Goal: Information Seeking & Learning: Learn about a topic

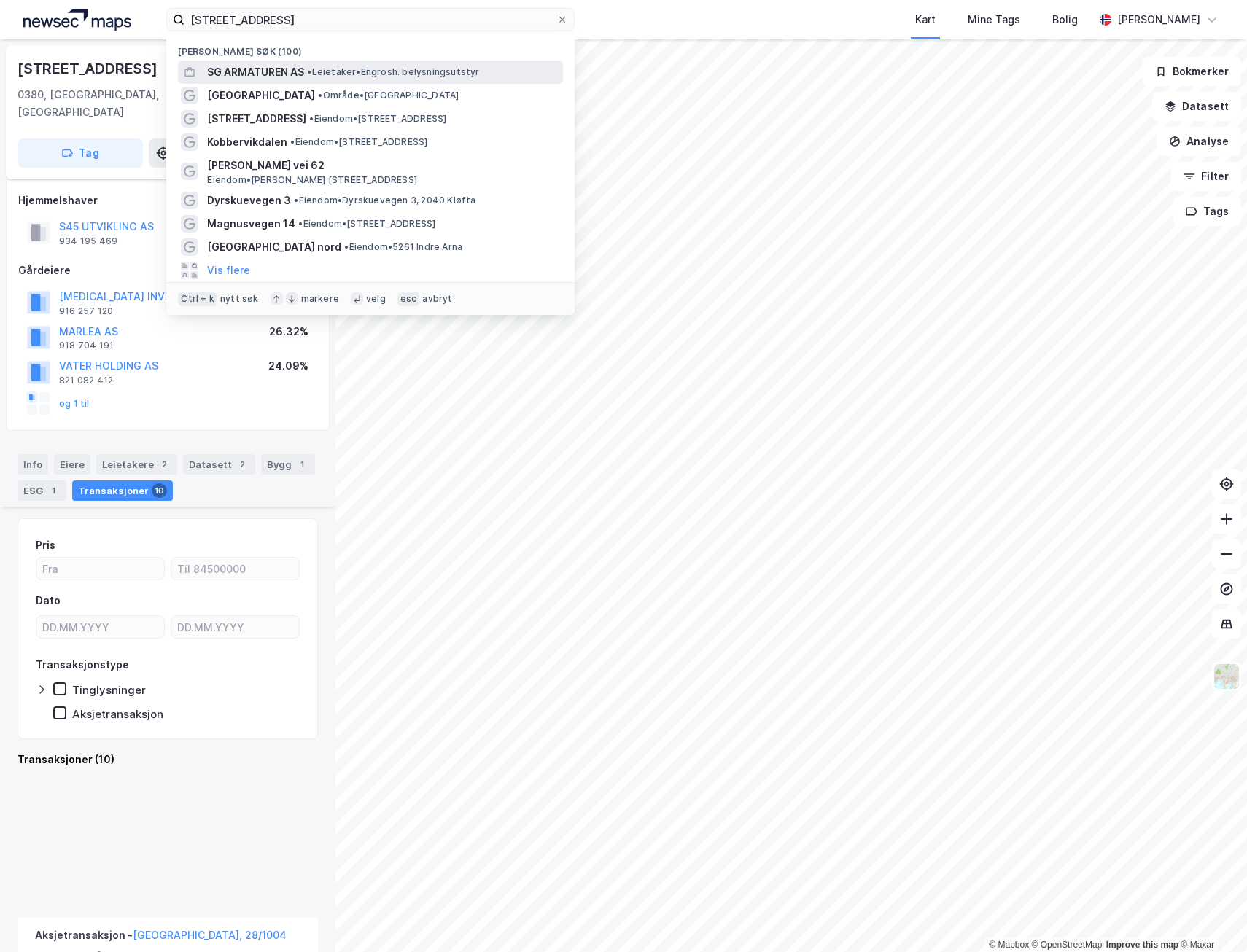
scroll to position [1604, 0]
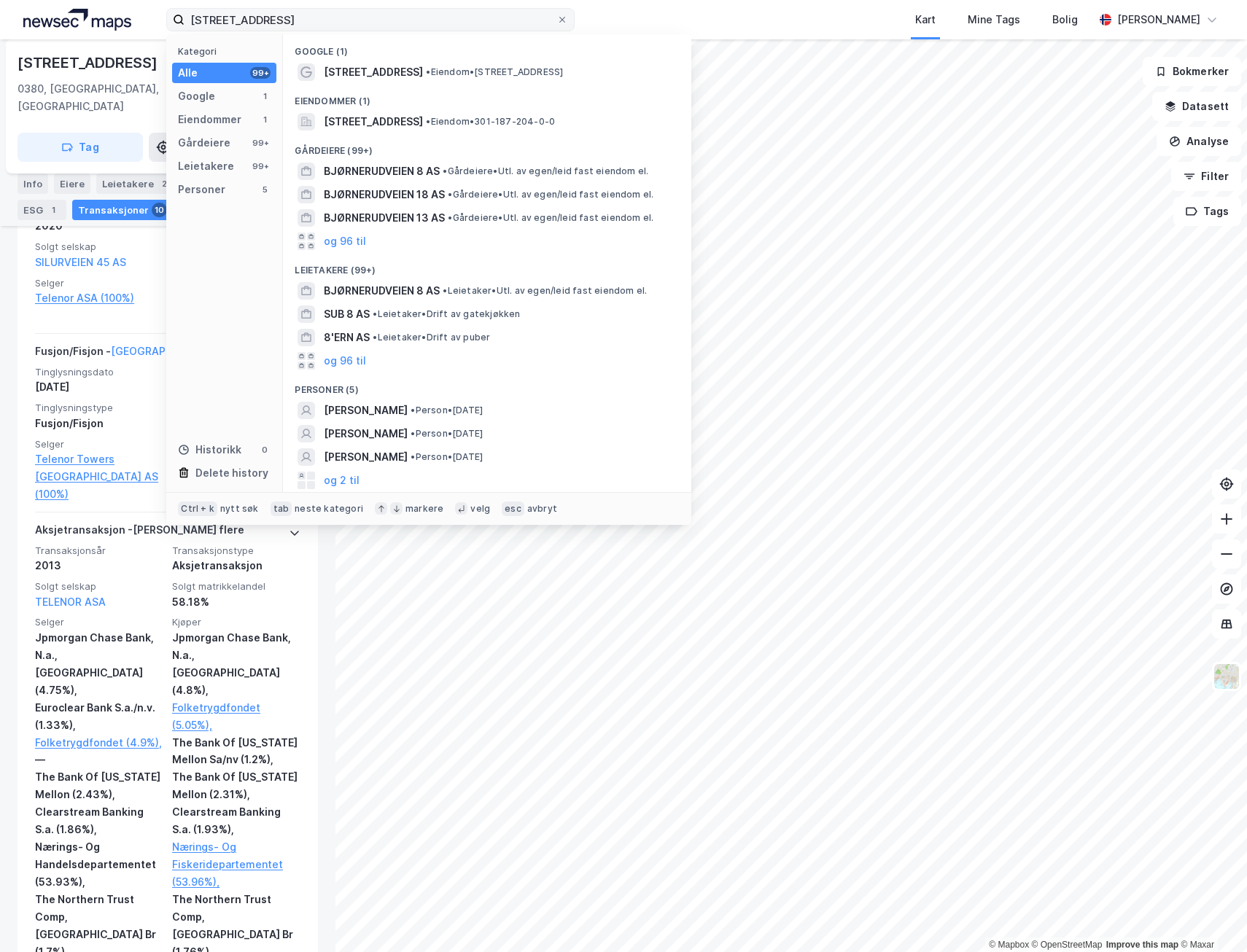
type input "[STREET_ADDRESS]"
click at [404, 81] on div "Bjørnerudveien 8 • Eiendom • Bjørnerudveien 8, 1266 Oslo" at bounding box center [487, 73] width 385 height 24
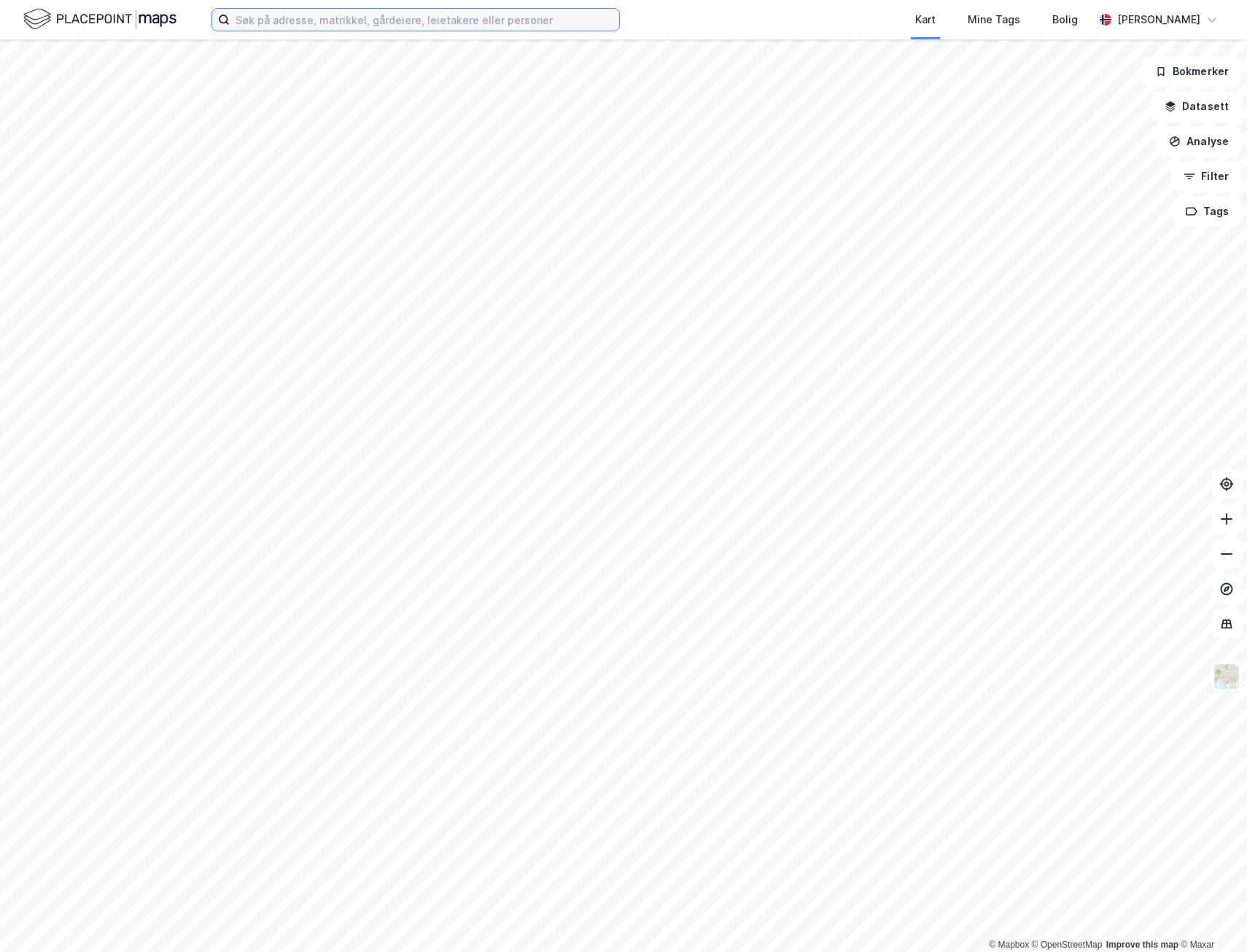
click at [270, 14] on input at bounding box center [424, 19] width 389 height 22
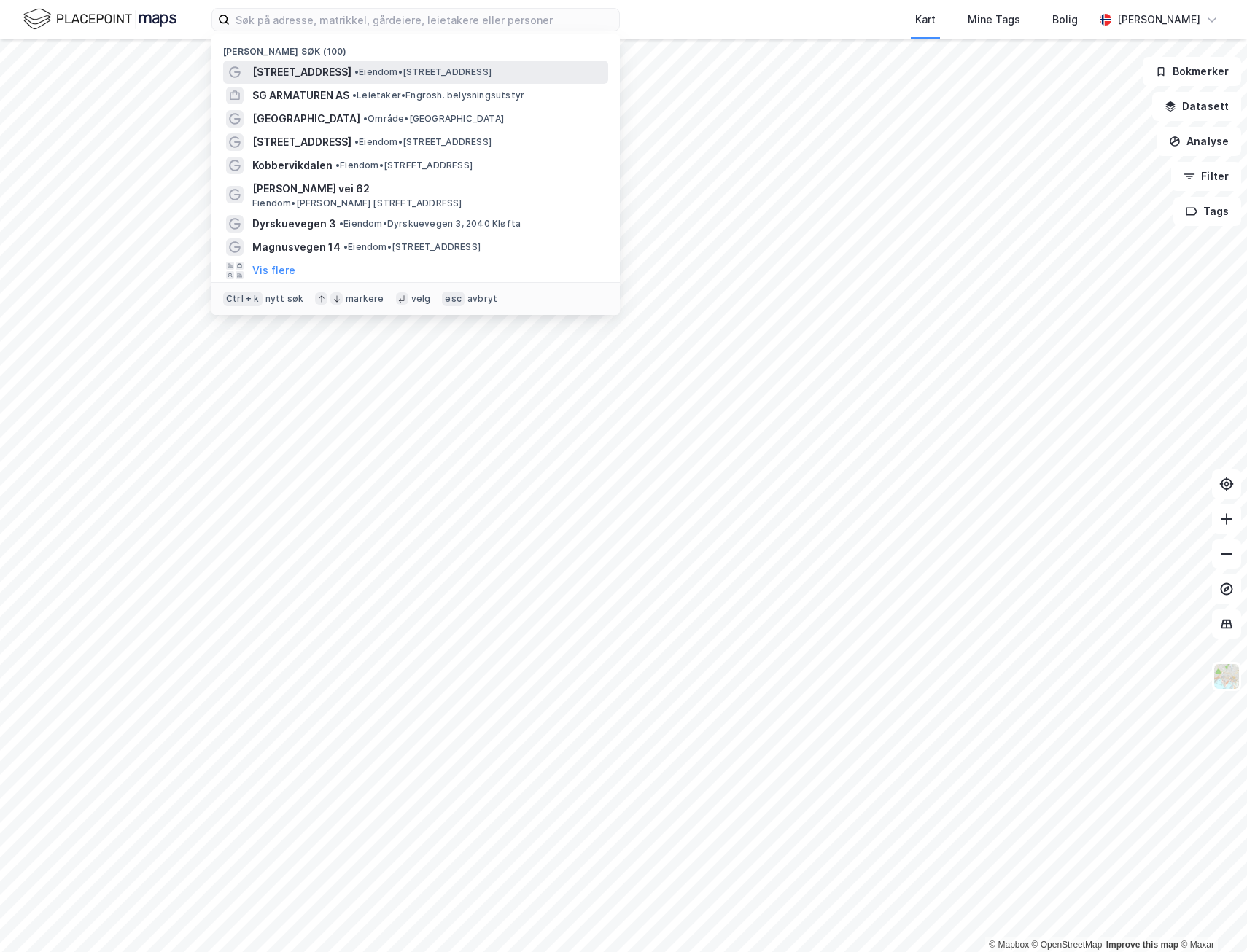
click at [317, 77] on span "[STREET_ADDRESS]" at bounding box center [301, 72] width 99 height 18
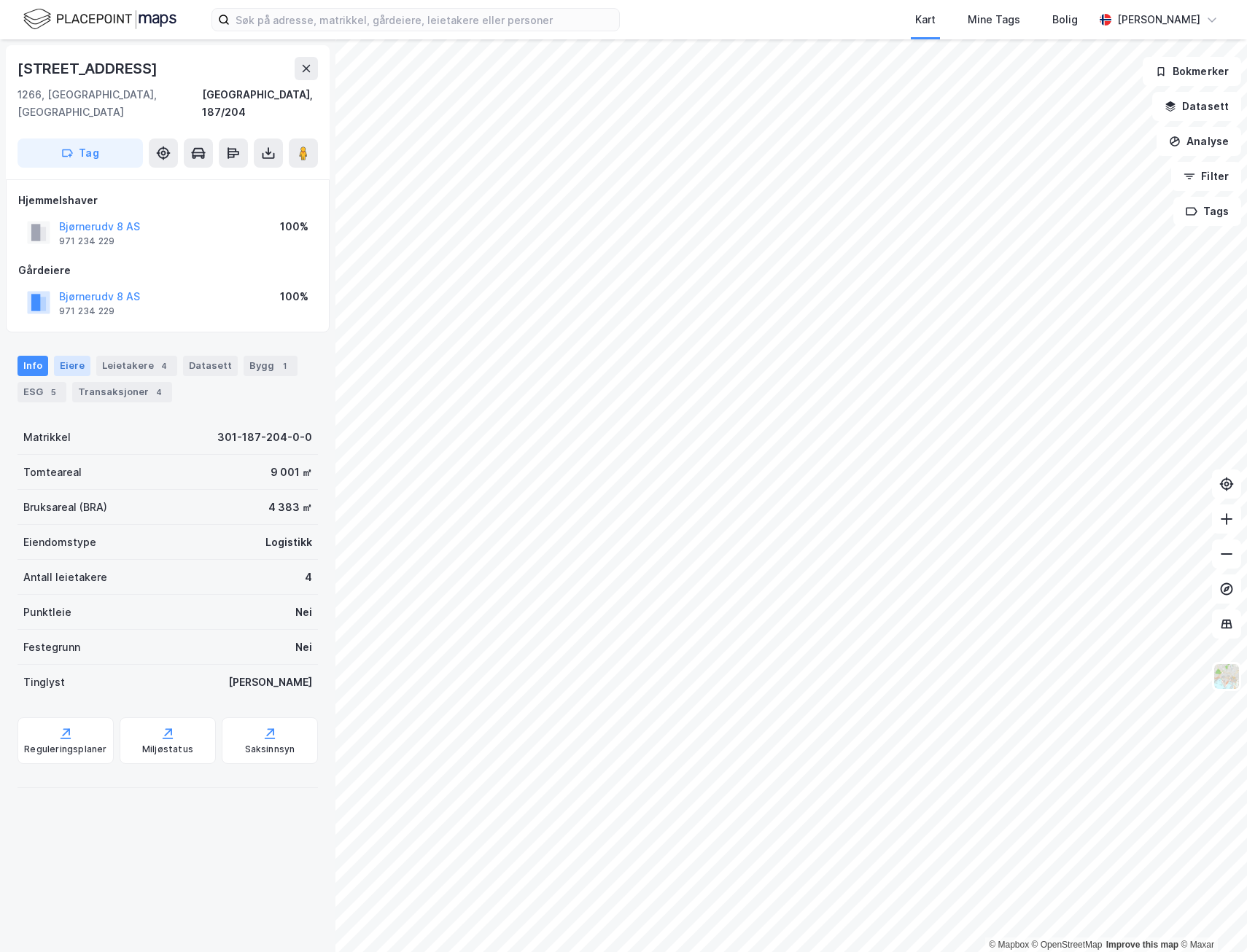
click at [72, 355] on div "Eiere" at bounding box center [72, 365] width 36 height 20
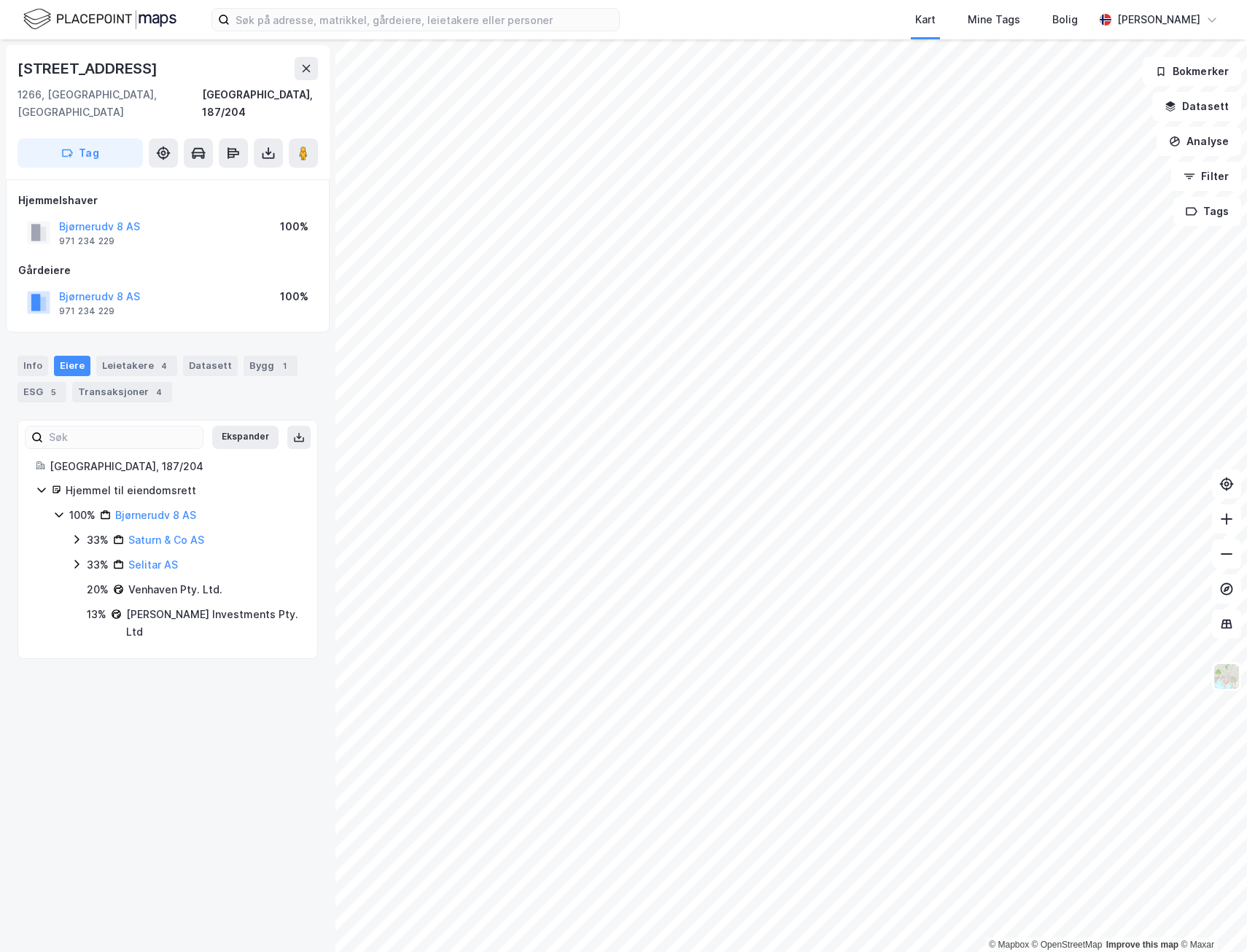
click at [79, 533] on icon at bounding box center [77, 539] width 12 height 12
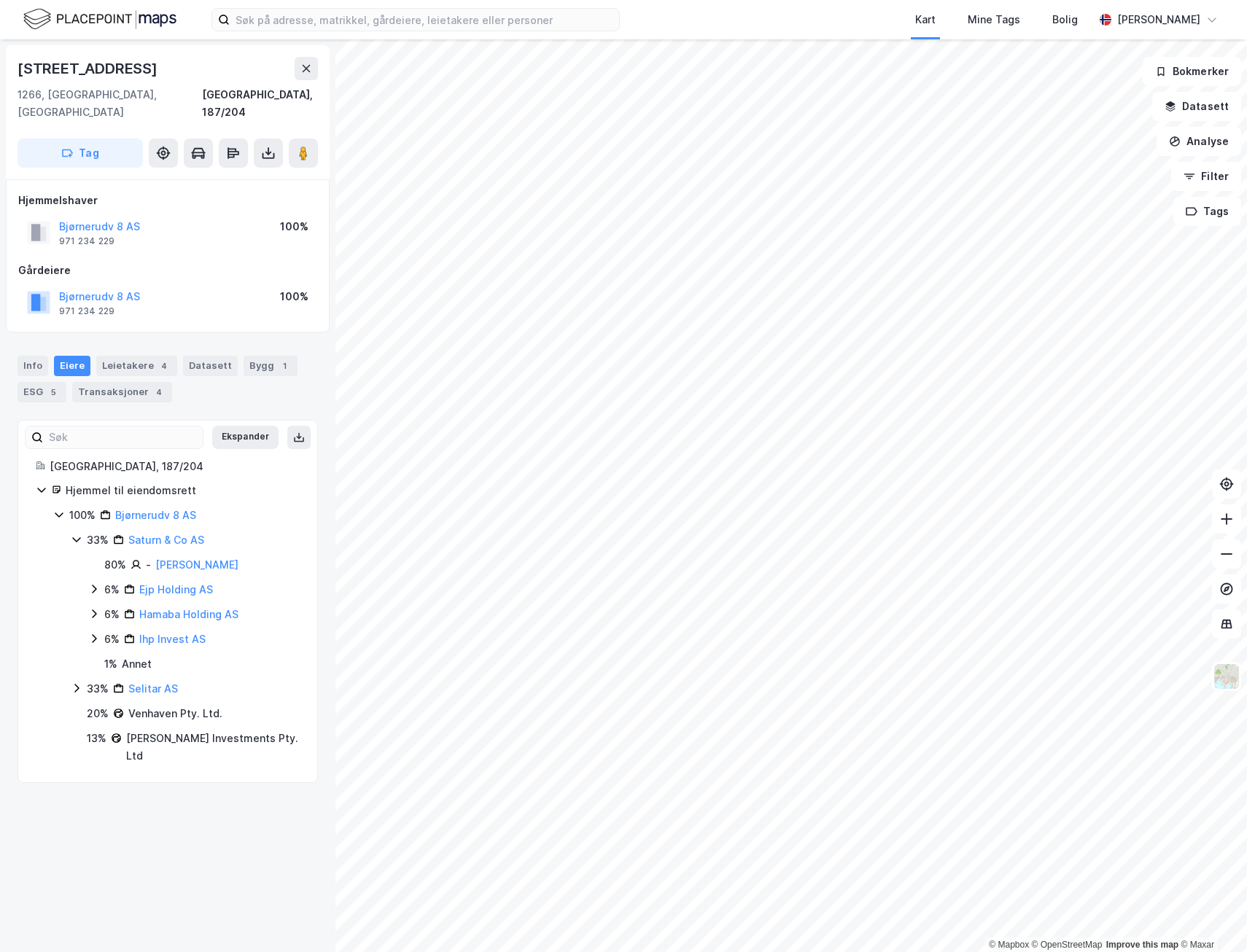
click at [74, 682] on icon at bounding box center [77, 688] width 12 height 12
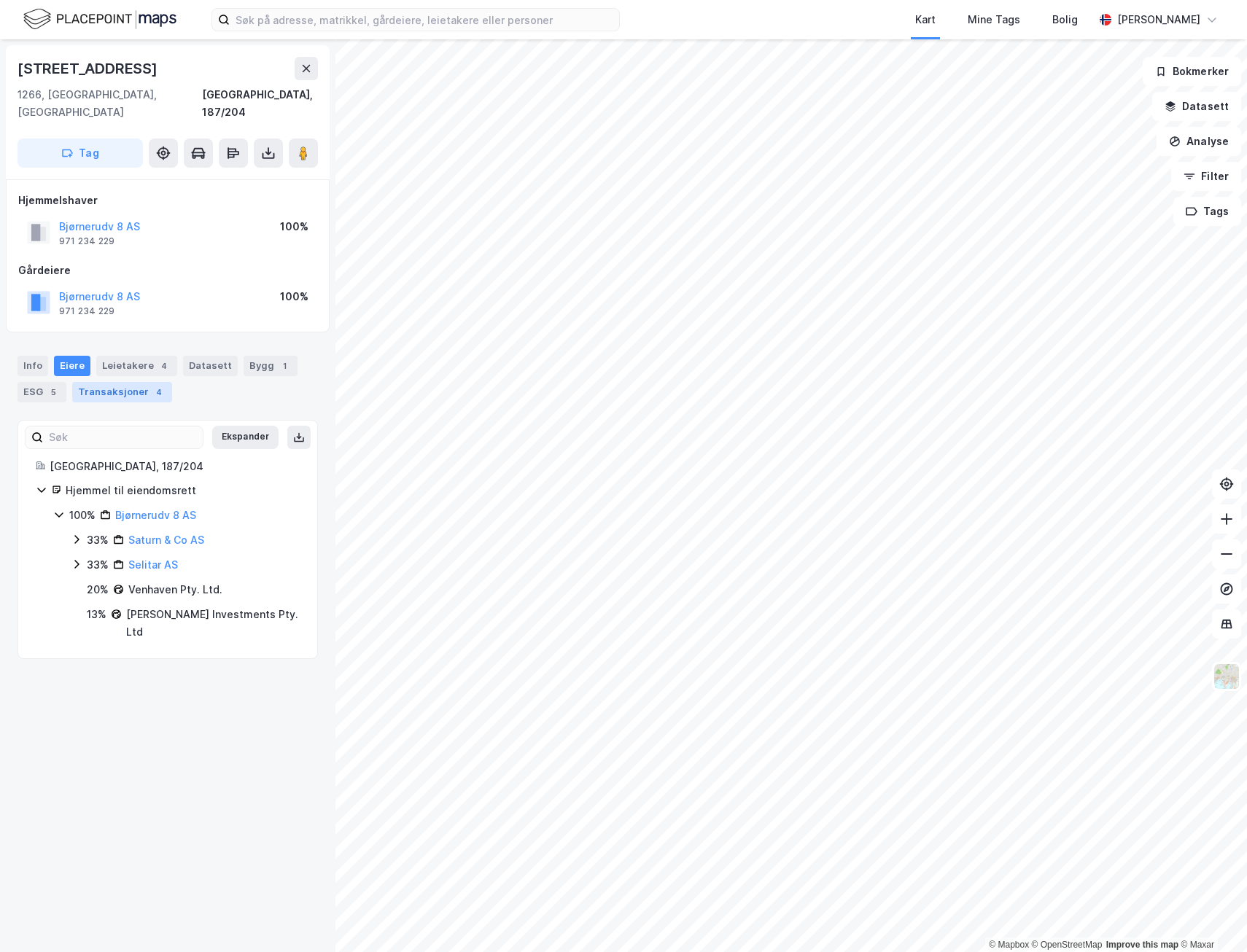
click at [131, 382] on div "Transaksjoner 4" at bounding box center [122, 392] width 100 height 20
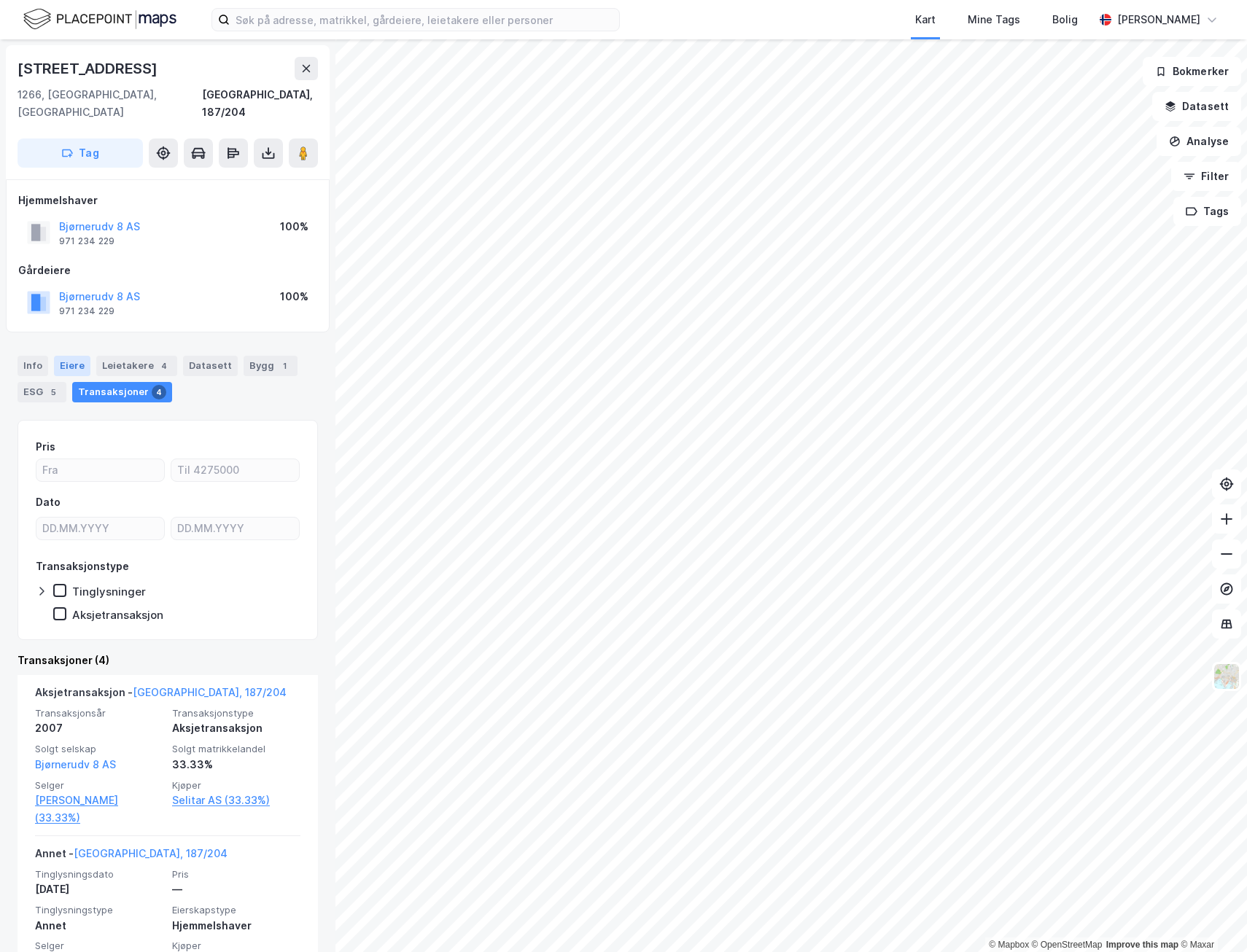
click at [76, 355] on div "Eiere" at bounding box center [72, 365] width 36 height 20
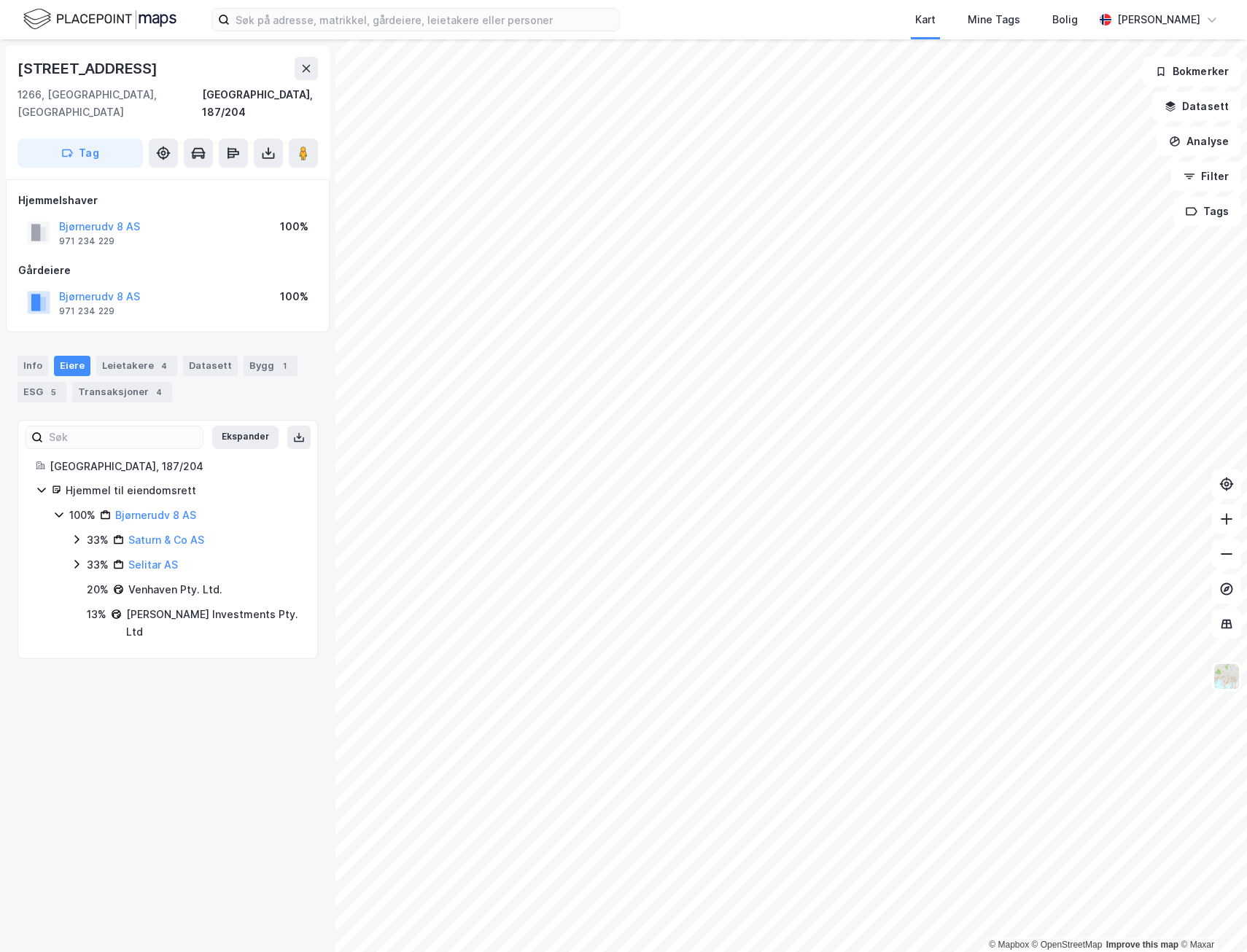
click at [221, 767] on div "Bjørnerudveien [GEOGRAPHIC_DATA], 187/204 Tag Hjemmelshaver Bjørnerudv 8 AS 971…" at bounding box center [167, 495] width 335 height 912
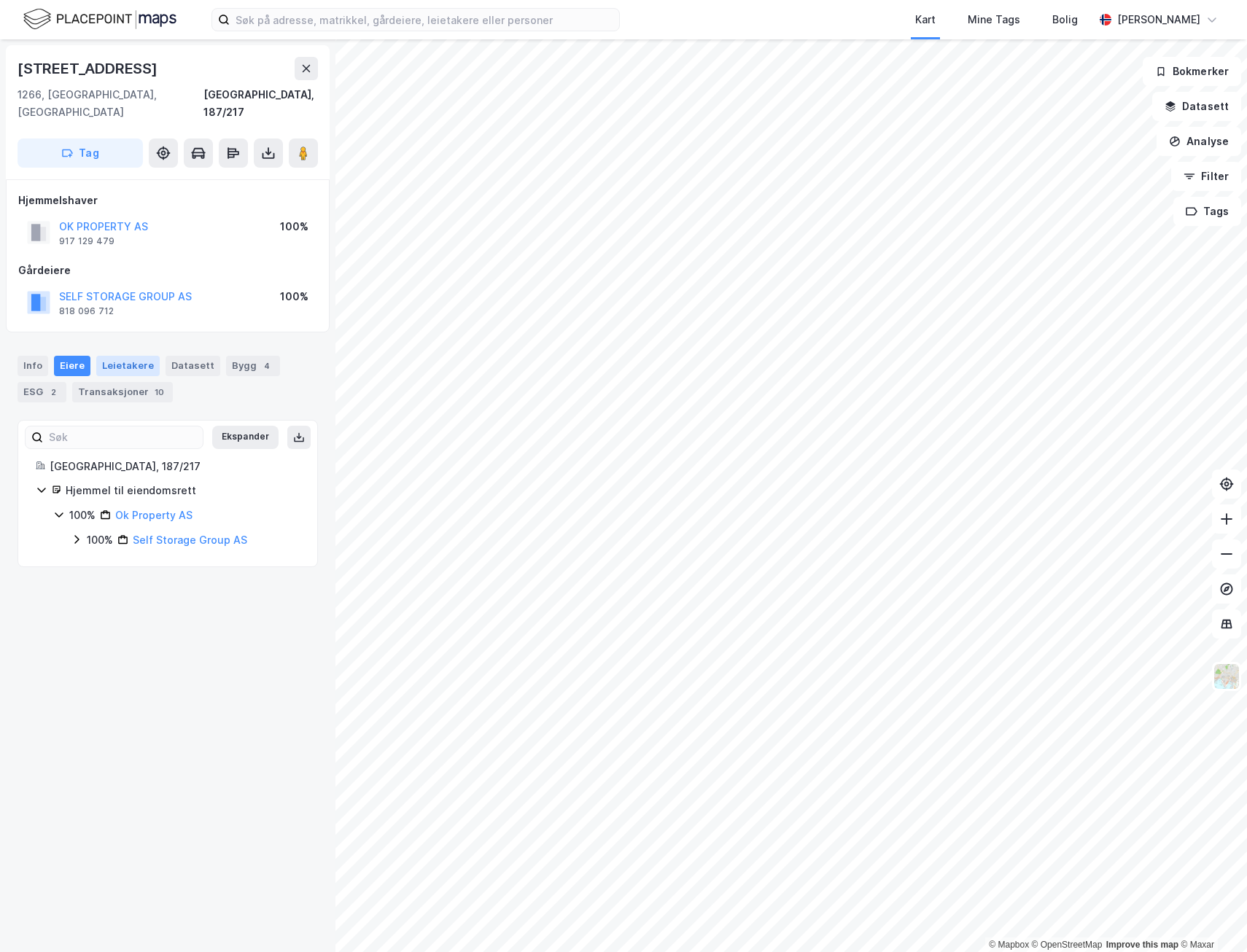
click at [115, 355] on div "Leietakere" at bounding box center [127, 365] width 63 height 20
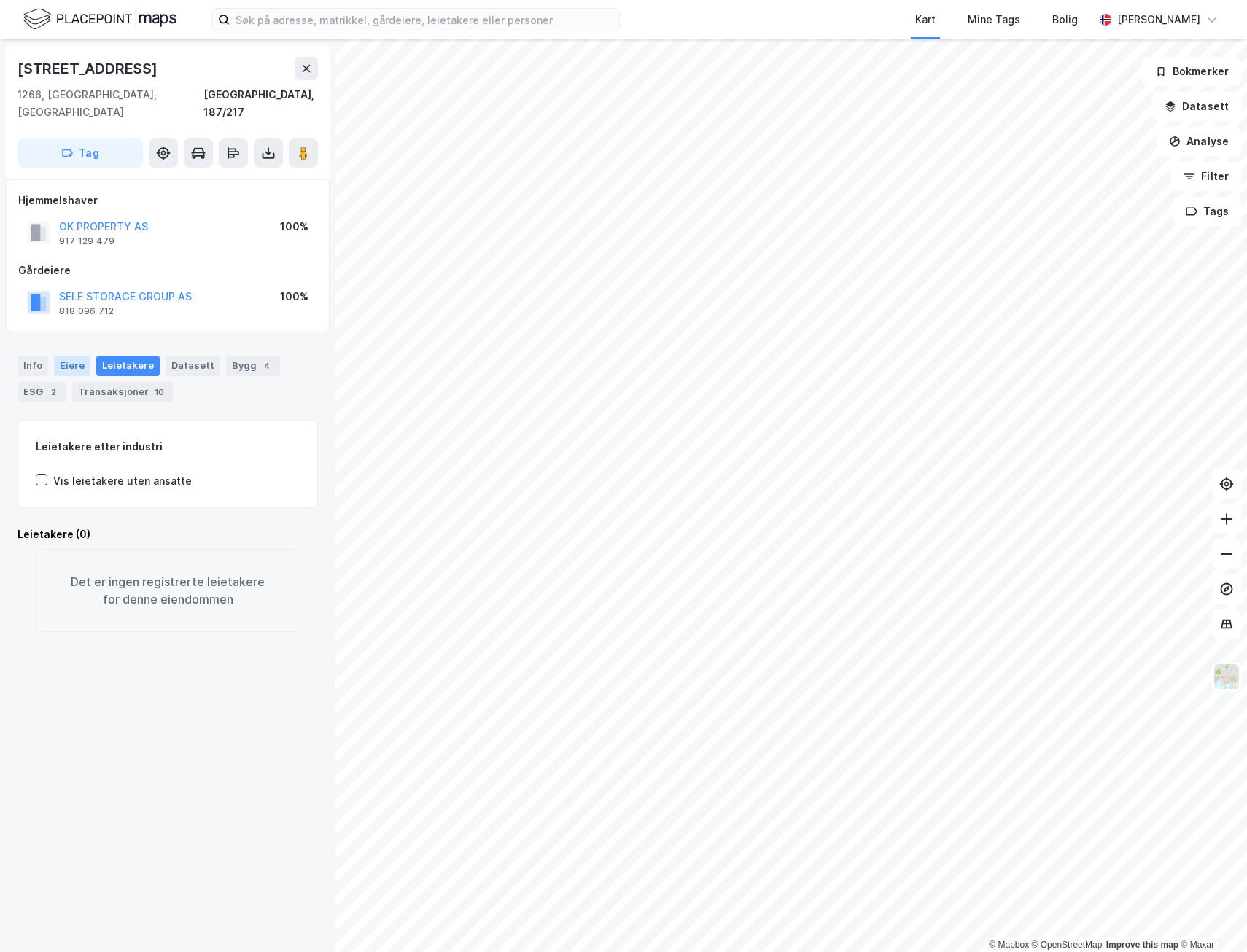
click at [79, 355] on div "Eiere" at bounding box center [72, 365] width 36 height 20
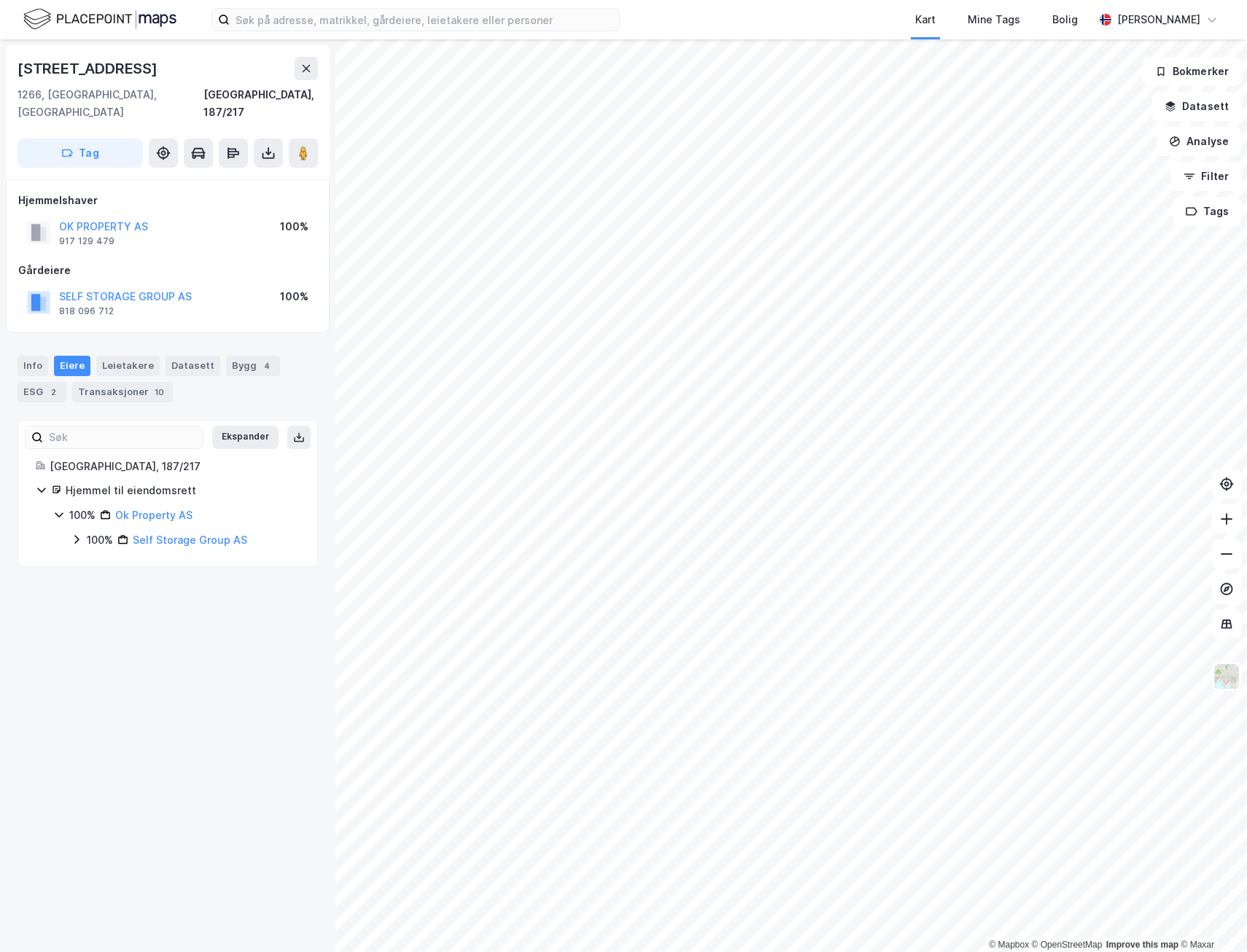
click at [57, 509] on icon at bounding box center [59, 515] width 12 height 12
click at [57, 511] on icon at bounding box center [58, 515] width 4 height 8
click at [83, 532] on div "100% Self Storage Group AS" at bounding box center [185, 540] width 229 height 18
click at [304, 146] on image at bounding box center [303, 153] width 8 height 14
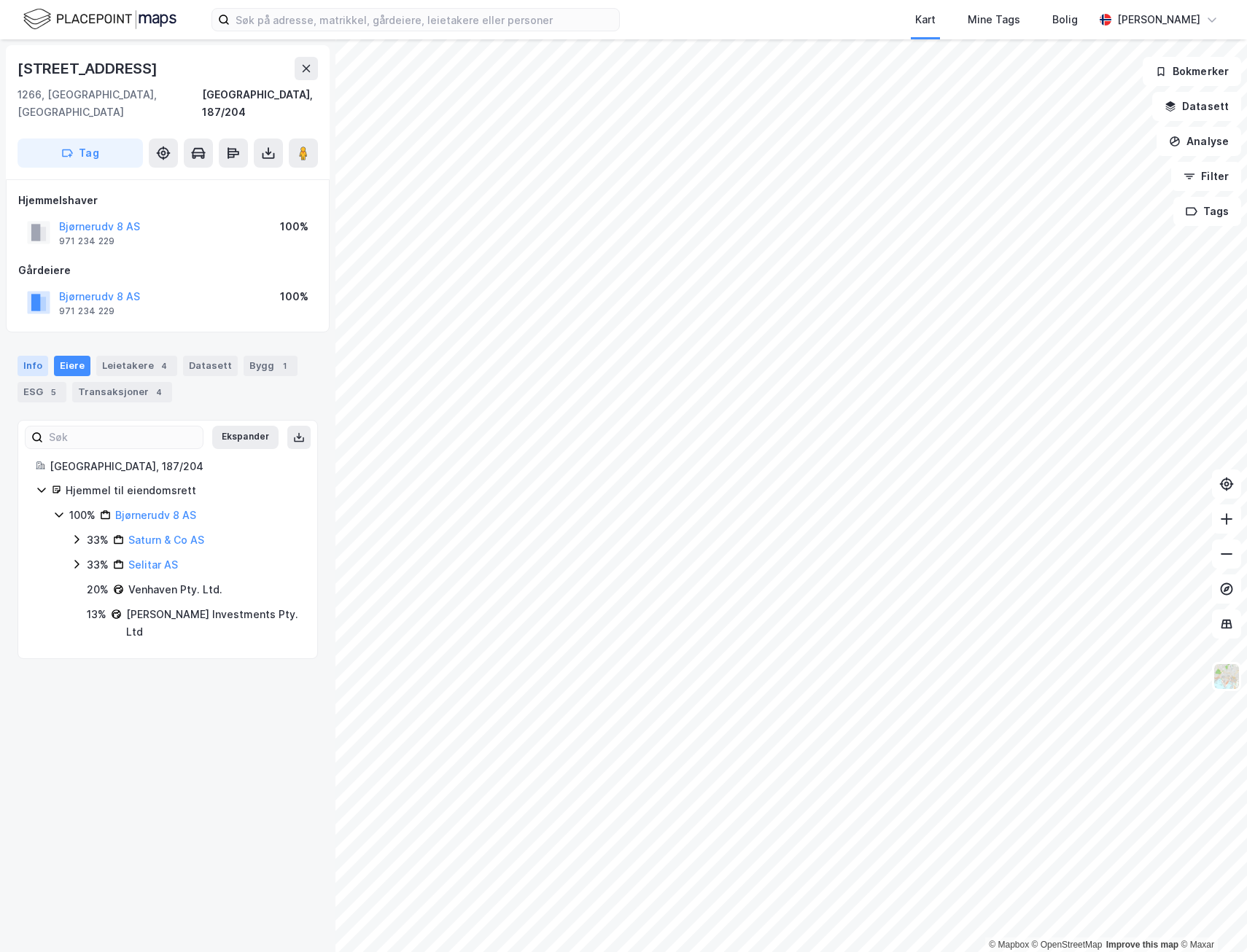
click at [24, 338] on div "Info Eiere Leietakere 4 Datasett Bygg 1 ESG 5 Transaksjoner 4" at bounding box center [167, 373] width 335 height 70
click at [30, 355] on div "Info" at bounding box center [33, 365] width 30 height 20
